Goal: Check status: Check status

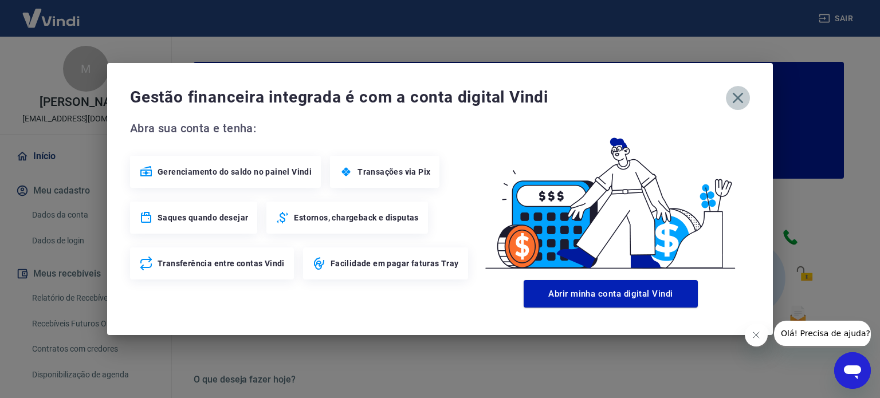
click at [741, 97] on icon "button" at bounding box center [738, 98] width 18 height 18
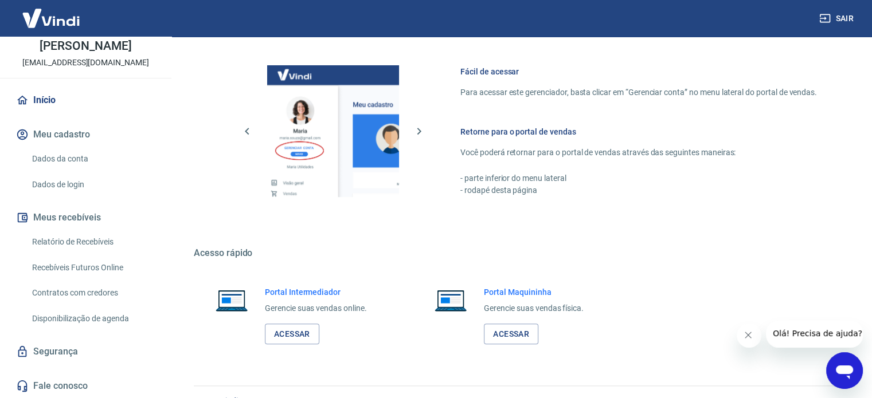
scroll to position [626, 0]
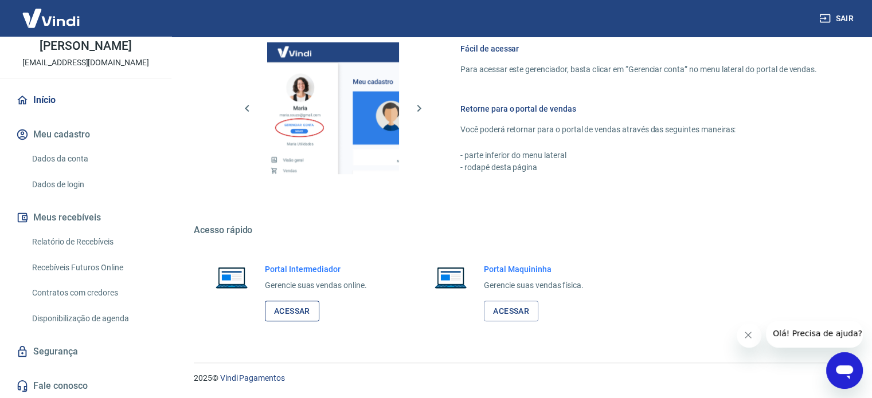
click at [302, 312] on link "Acessar" at bounding box center [292, 311] width 54 height 21
drag, startPoint x: 283, startPoint y: 304, endPoint x: 334, endPoint y: 261, distance: 67.5
click at [281, 305] on link "Acessar" at bounding box center [292, 311] width 54 height 21
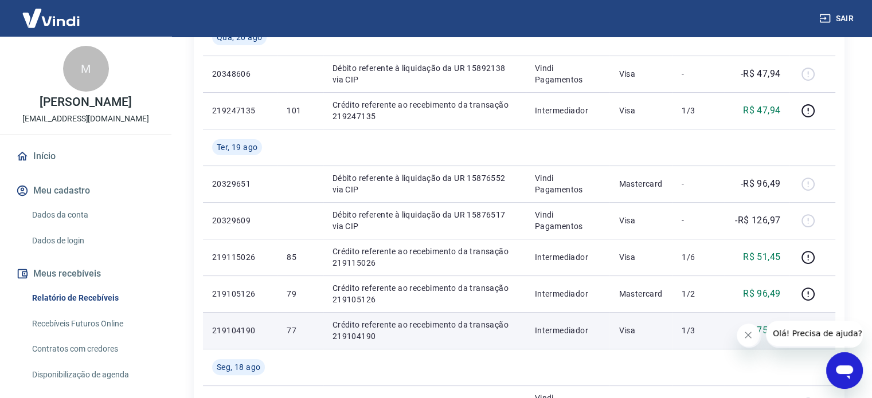
scroll to position [344, 0]
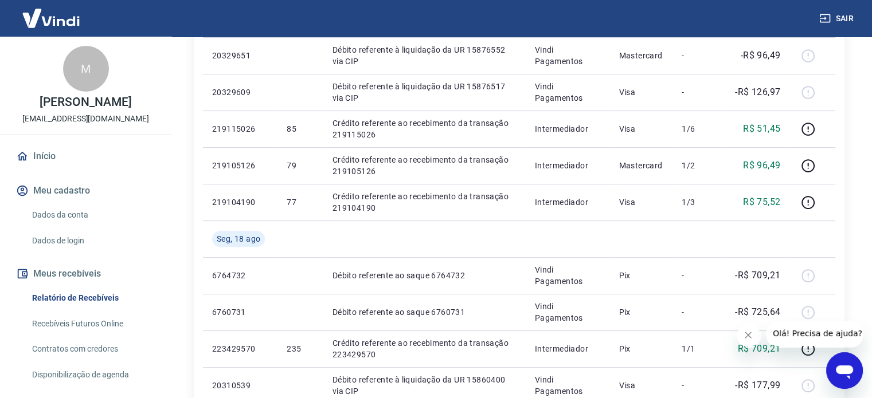
click at [95, 327] on link "Recebíveis Futuros Online" at bounding box center [93, 323] width 130 height 23
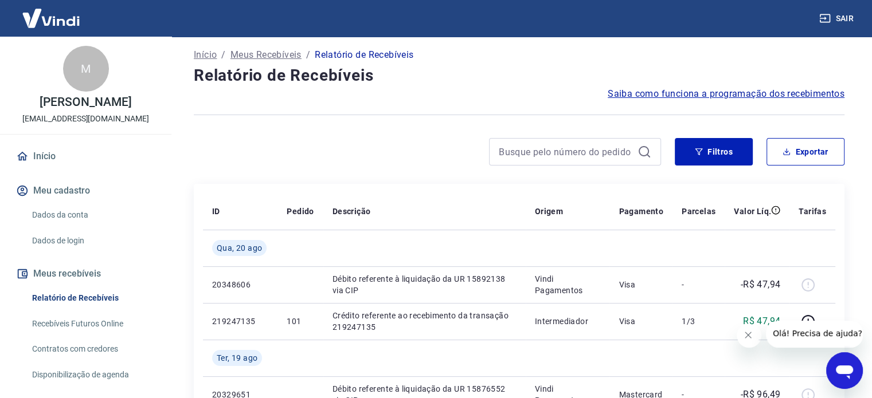
scroll to position [0, 0]
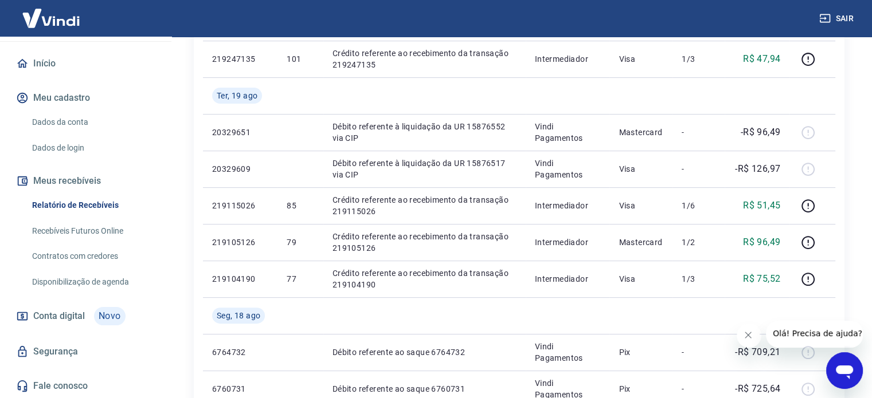
scroll to position [287, 0]
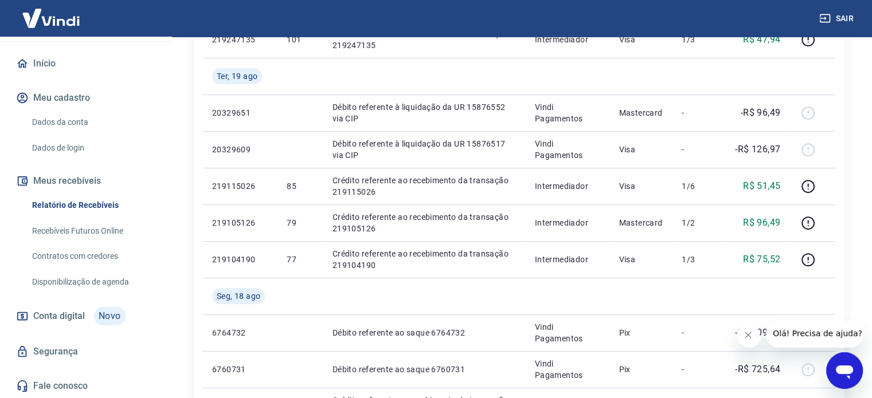
click at [93, 326] on link "Conta digital Novo" at bounding box center [86, 317] width 144 height 28
